Goal: Information Seeking & Learning: Find specific page/section

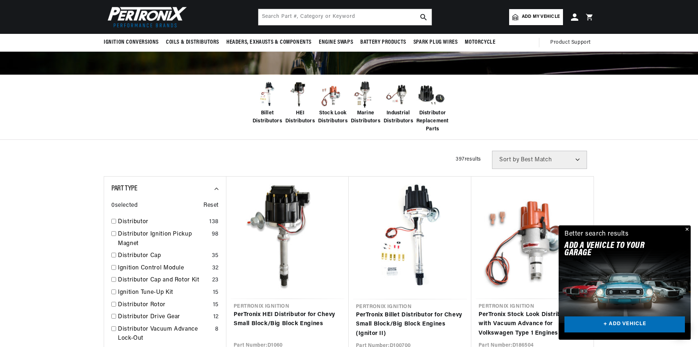
click at [333, 111] on span "Stock Look Distributors" at bounding box center [332, 117] width 29 height 16
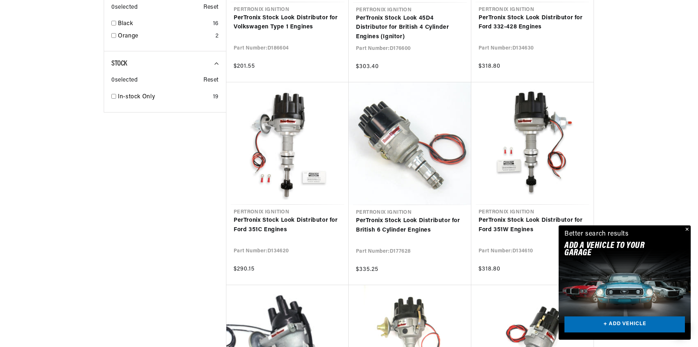
scroll to position [0, 220]
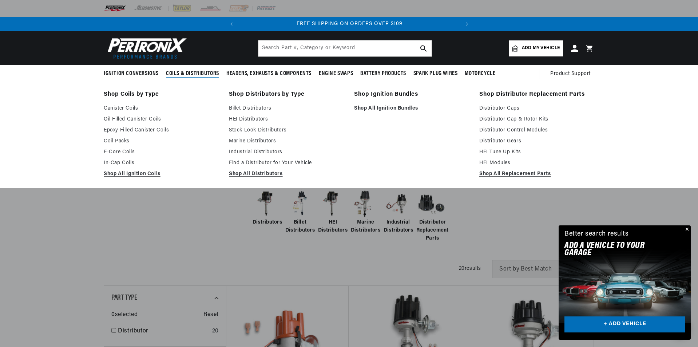
click at [208, 71] on span "Coils & Distributors" at bounding box center [192, 74] width 53 height 8
click at [249, 161] on link "Find a Distributor for Your Vehicle" at bounding box center [286, 163] width 115 height 9
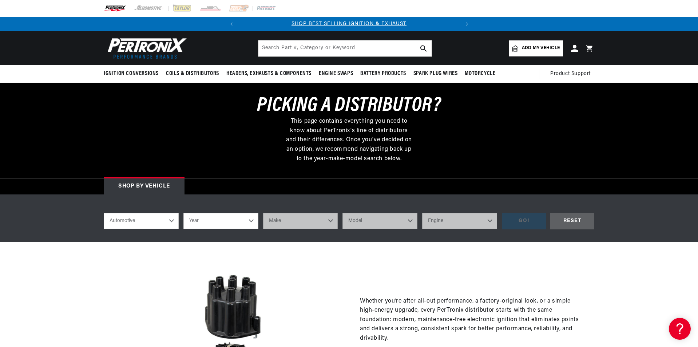
click at [215, 224] on select "Year 2024 2023 2022 2021 2020 2019 2018 2017 2016 2015 2014 2013 2012 2011 2010…" at bounding box center [220, 221] width 75 height 16
select select "1971"
click at [183, 213] on select "Year 2024 2023 2022 2021 2020 2019 2018 2017 2016 2015 2014 2013 2012 2011 2010…" at bounding box center [220, 221] width 75 height 16
select select "1971"
click at [299, 216] on select "Make Alfa Romeo American Motors Aston Martin Audi Austin Avanti BMW Buick Cadil…" at bounding box center [300, 221] width 75 height 16
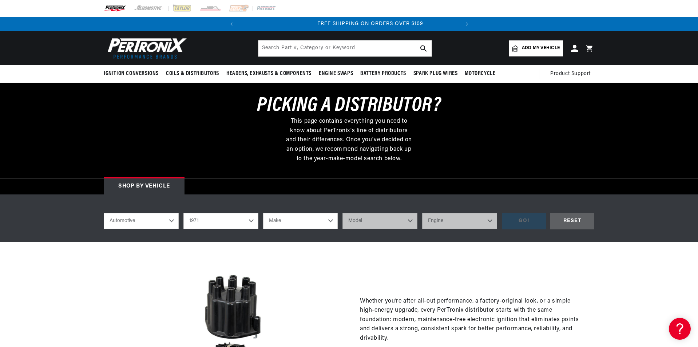
scroll to position [0, 220]
select select "Chevrolet"
click at [263, 213] on select "Make Alfa Romeo American Motors Aston Martin Audi Austin Avanti BMW Buick Cadil…" at bounding box center [300, 221] width 75 height 16
select select "Chevrolet"
click at [350, 213] on select "Model Bel Air Biscayne Blazer Brookwood C10 Pickup C10 Suburban C20 Pickup C20 …" at bounding box center [379, 221] width 75 height 16
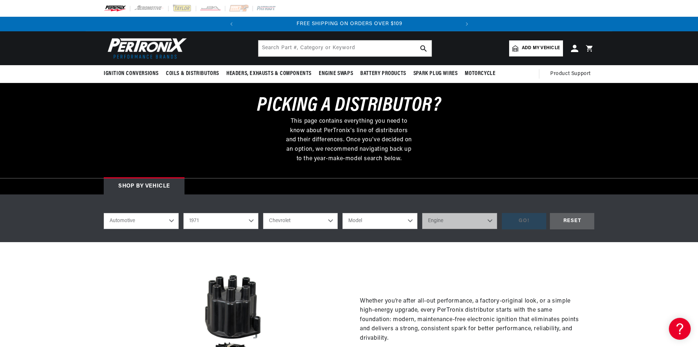
select select "Corvette"
click at [342, 213] on select "Model Bel Air Biscayne Blazer Brookwood C10 Pickup C10 Suburban C20 Pickup C20 …" at bounding box center [379, 221] width 75 height 16
select select "Corvette"
click at [454, 217] on select "Engine 4.6L 5.3L 5.4L 6.5L 350cid / 5.7L 427cid / 7.0L 454cid / 7.4L" at bounding box center [459, 221] width 75 height 16
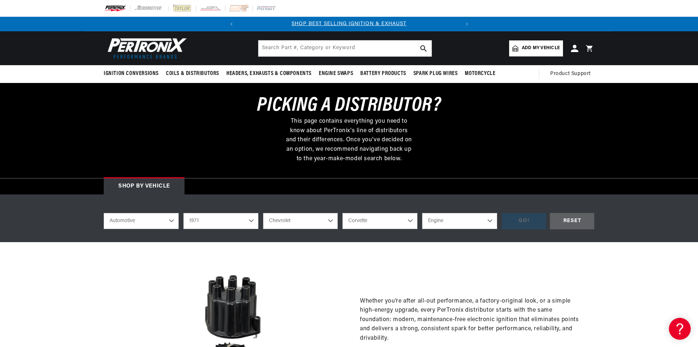
select select "350cid-5.7L"
click at [422, 213] on select "Engine 4.6L 5.3L 5.4L 6.5L 350cid / 5.7L 427cid / 7.0L 454cid / 7.4L" at bounding box center [459, 221] width 75 height 16
select select "350cid-5.7L"
click at [519, 218] on div "GO!" at bounding box center [524, 221] width 44 height 16
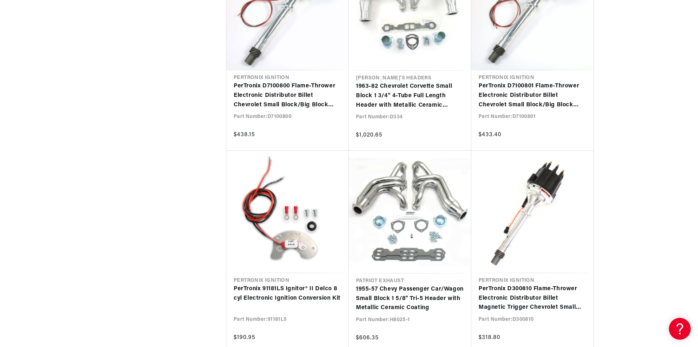
scroll to position [1418, 0]
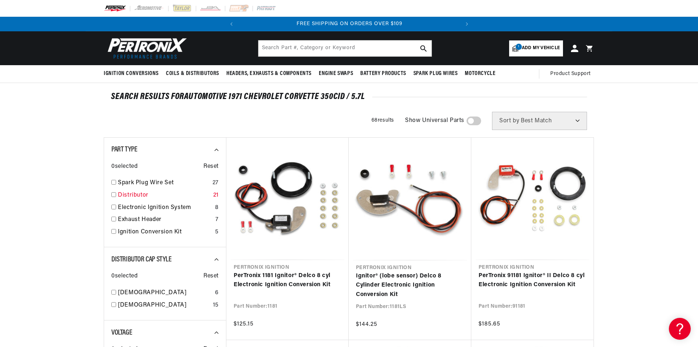
click at [134, 193] on link "Distributor" at bounding box center [164, 195] width 92 height 9
checkbox input "true"
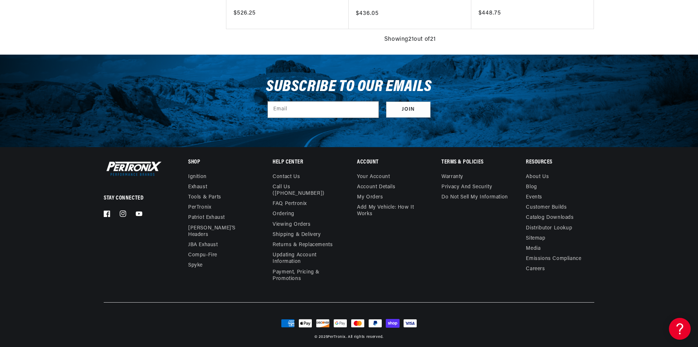
scroll to position [0, 220]
